Goal: Check status: Check status

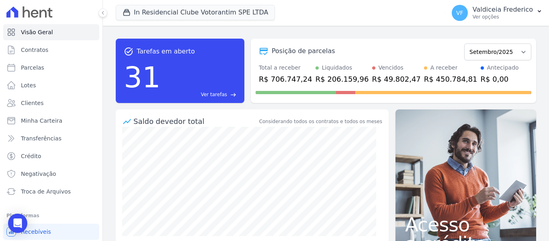
scroll to position [34, 0]
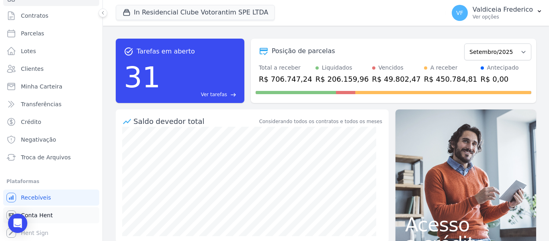
click at [46, 211] on span "Conta Hent" at bounding box center [37, 215] width 32 height 8
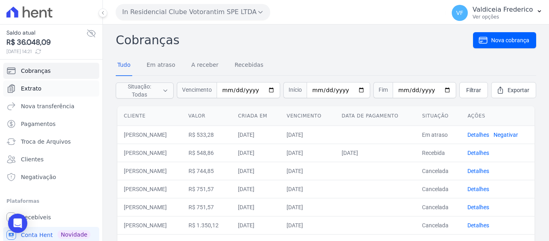
click at [43, 87] on link "Extrato" at bounding box center [51, 88] width 96 height 16
click at [27, 84] on span "Extrato" at bounding box center [31, 88] width 21 height 8
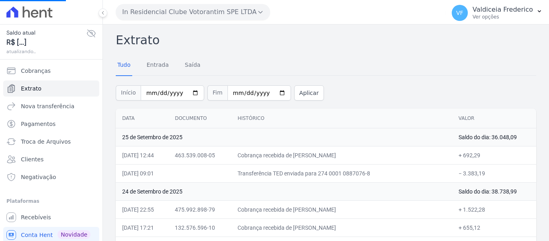
click at [29, 88] on span "Extrato" at bounding box center [31, 88] width 21 height 8
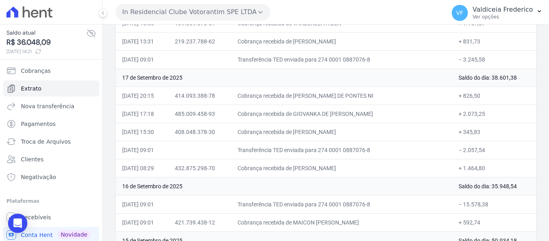
scroll to position [1407, 0]
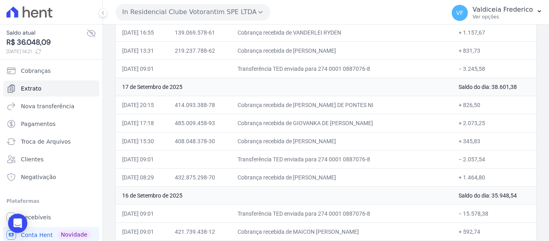
click at [272, 161] on td "Transferência TED enviada para 274 0001 0887076-8" at bounding box center [341, 159] width 221 height 18
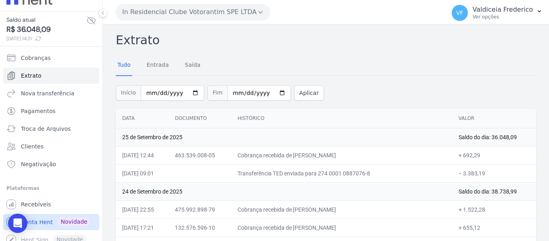
scroll to position [20, 0]
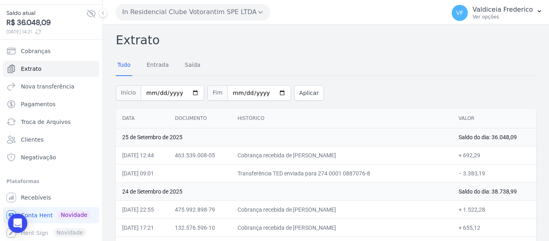
click at [208, 13] on button "In Residencial Clube Votorantim SPE LTDA" at bounding box center [193, 12] width 154 height 16
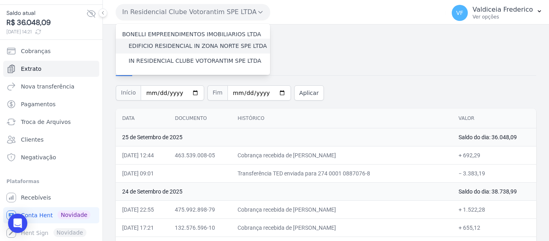
click at [195, 44] on label "EDIFICIO RESIDENCIAL IN ZONA NORTE SPE LTDA" at bounding box center [198, 46] width 138 height 8
click at [0, 0] on input "EDIFICIO RESIDENCIAL IN ZONA NORTE SPE LTDA" at bounding box center [0, 0] width 0 height 0
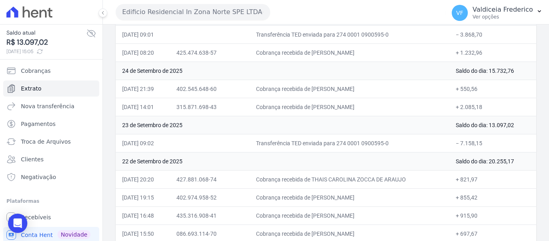
scroll to position [0, 0]
